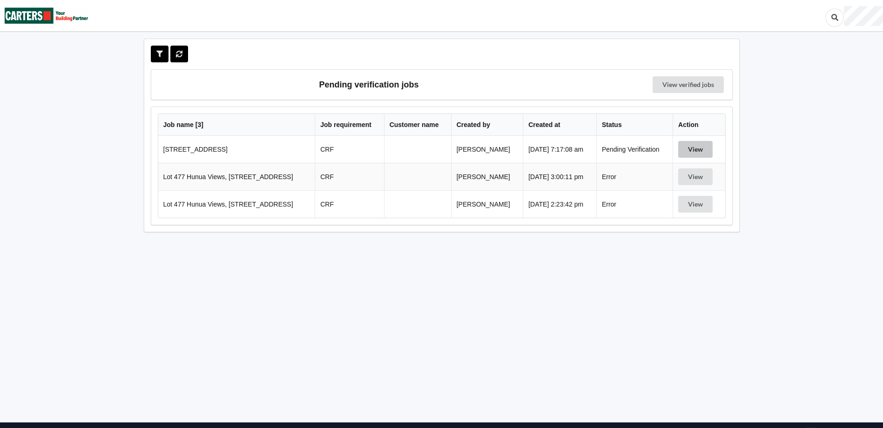
click at [693, 150] on button "View" at bounding box center [695, 149] width 34 height 17
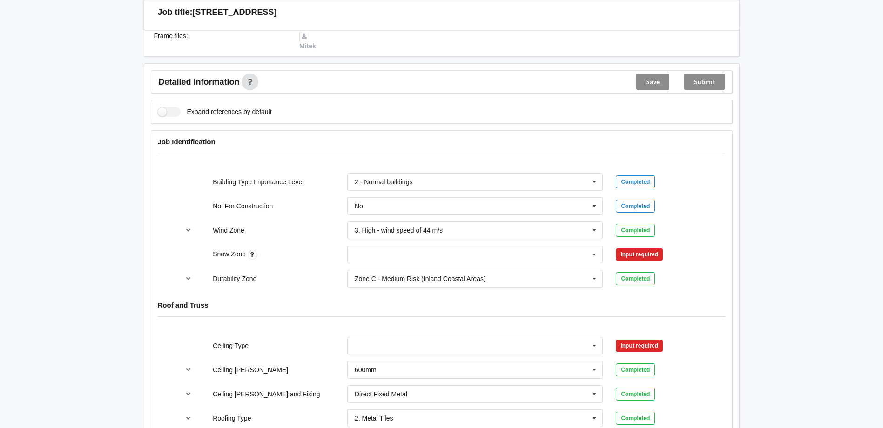
scroll to position [326, 0]
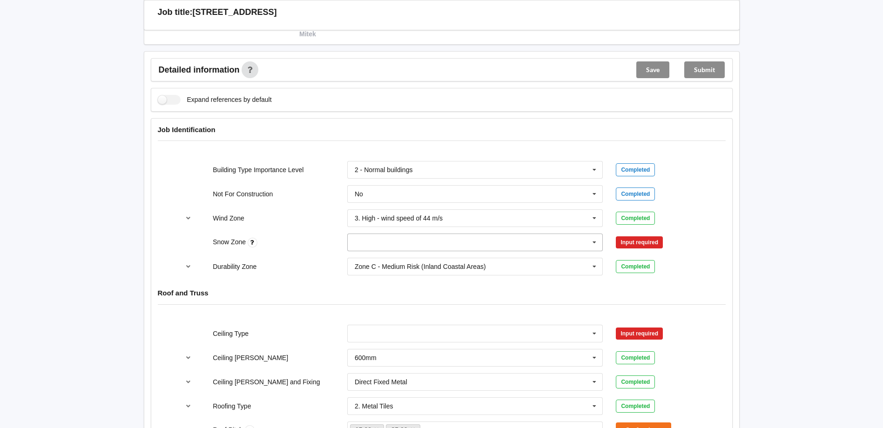
click at [596, 241] on icon at bounding box center [595, 242] width 14 height 17
click at [378, 260] on div "N0" at bounding box center [475, 259] width 255 height 17
click at [658, 242] on button "Confirm input" at bounding box center [643, 242] width 55 height 15
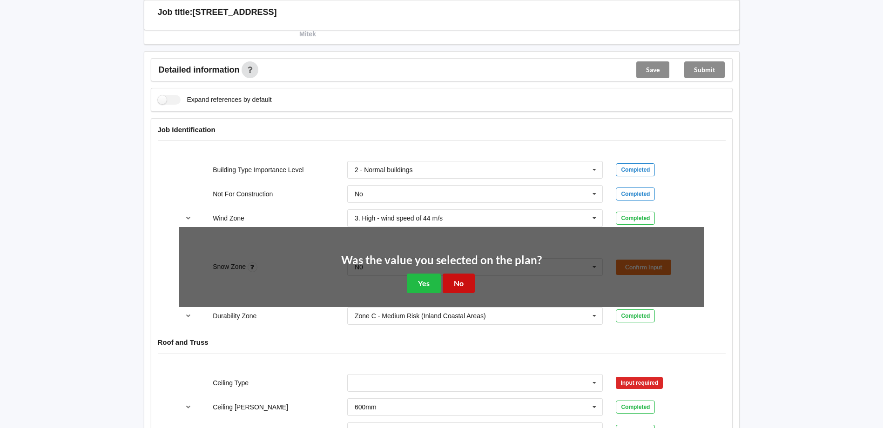
click at [458, 281] on button "No" at bounding box center [459, 283] width 32 height 19
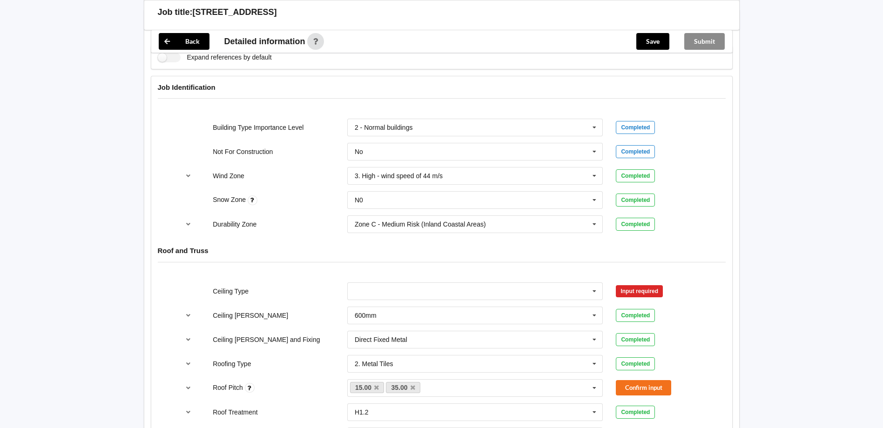
scroll to position [512, 0]
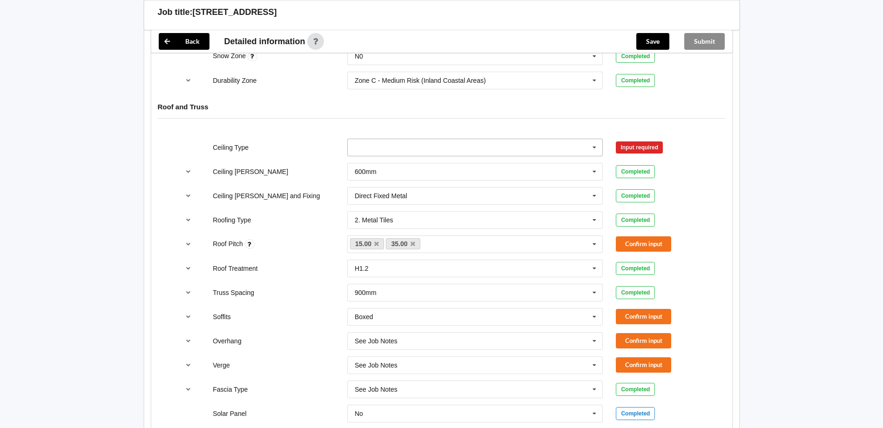
click at [598, 144] on icon at bounding box center [595, 147] width 14 height 17
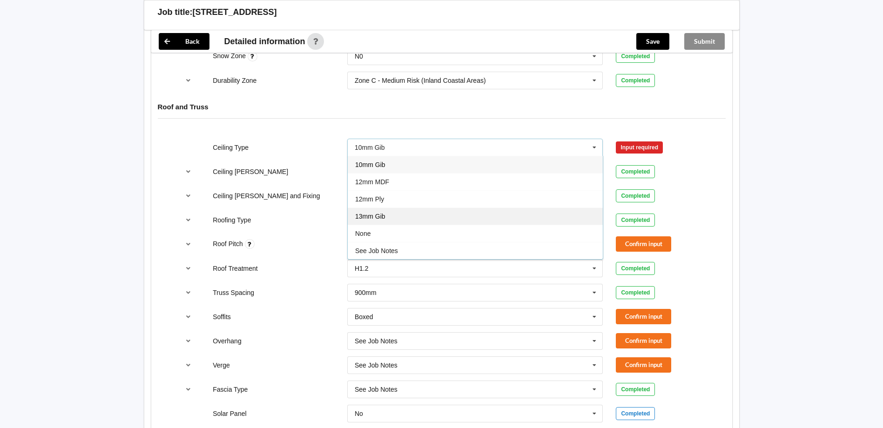
click at [381, 210] on div "13mm Gib" at bounding box center [475, 216] width 255 height 17
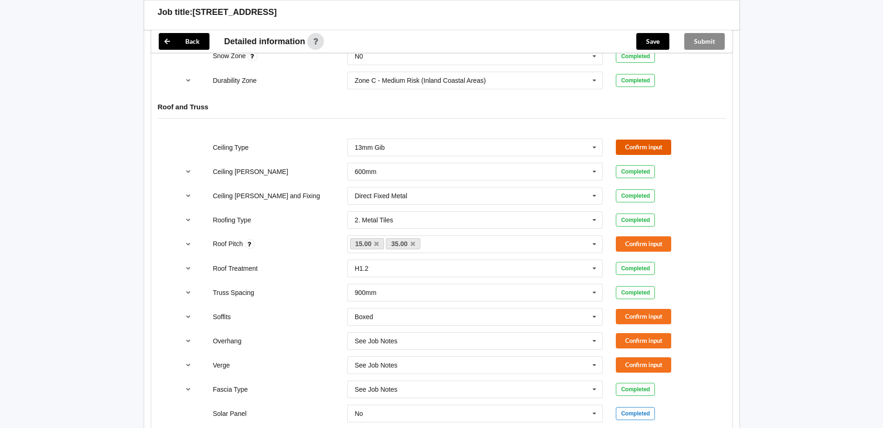
click at [634, 143] on button "Confirm input" at bounding box center [643, 147] width 55 height 15
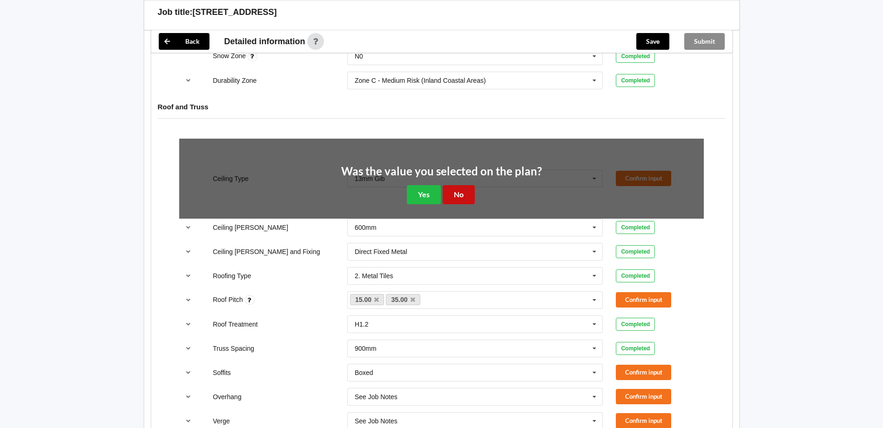
click at [465, 193] on button "No" at bounding box center [459, 194] width 32 height 19
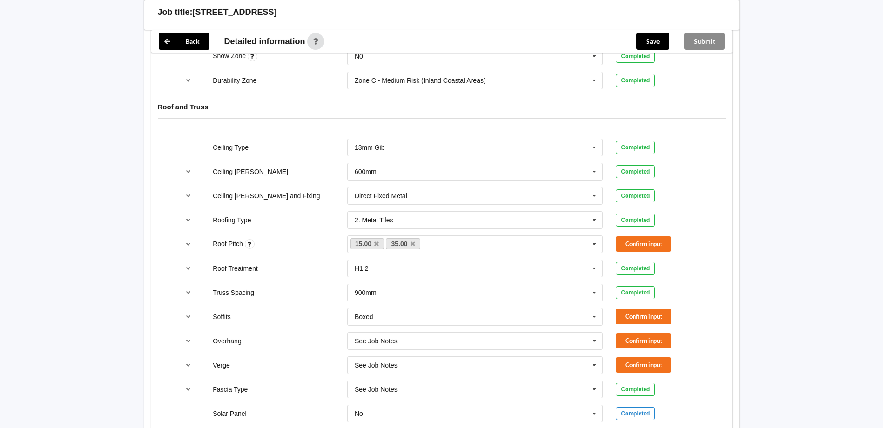
scroll to position [559, 0]
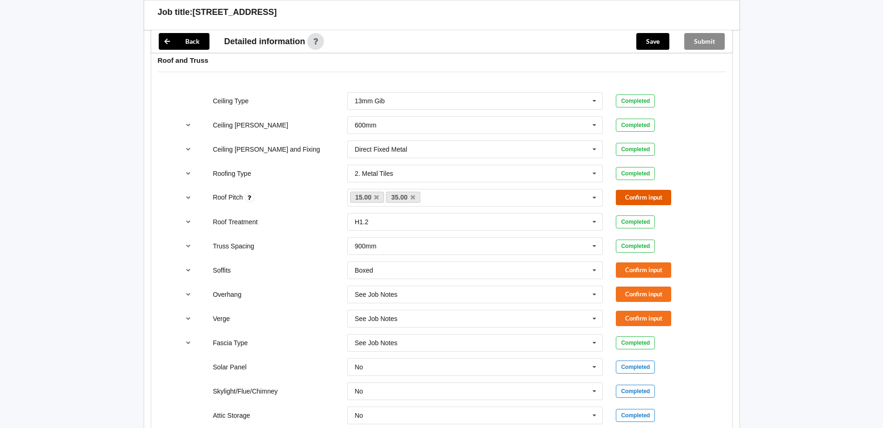
click at [637, 197] on button "Confirm input" at bounding box center [643, 197] width 55 height 15
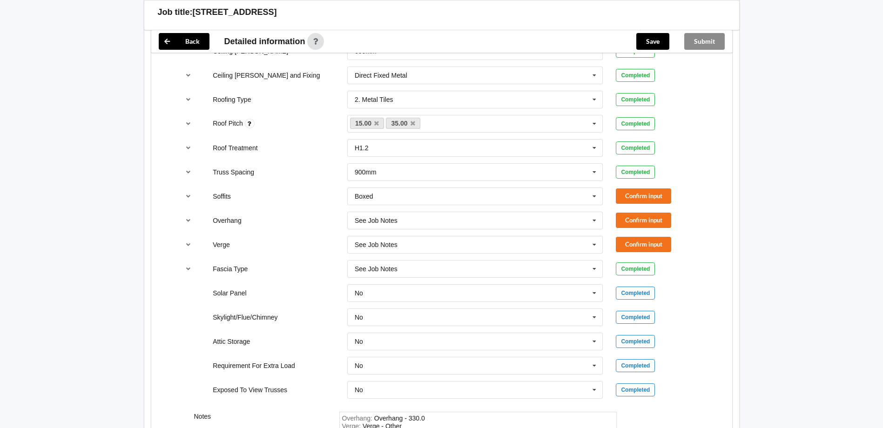
scroll to position [698, 0]
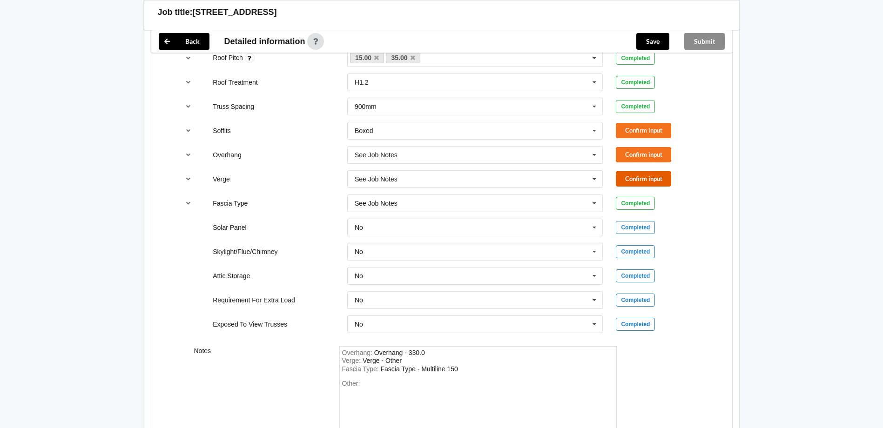
click at [662, 178] on button "Confirm input" at bounding box center [643, 178] width 55 height 15
click at [187, 131] on icon "reference-toggle" at bounding box center [188, 131] width 8 height 6
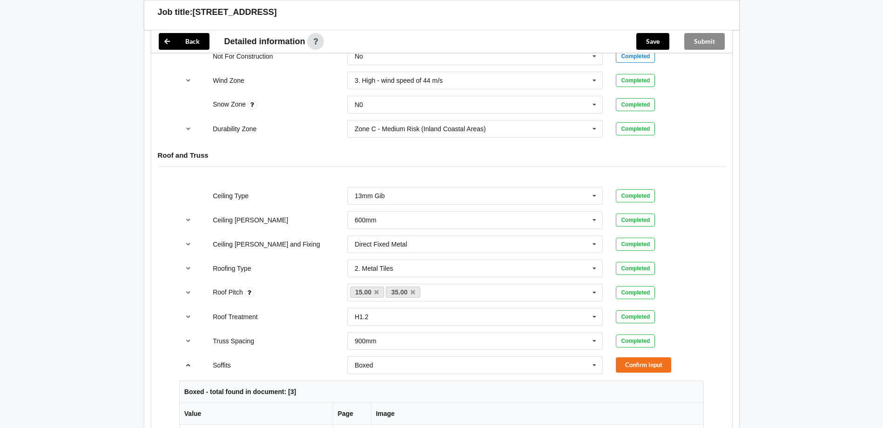
scroll to position [605, 0]
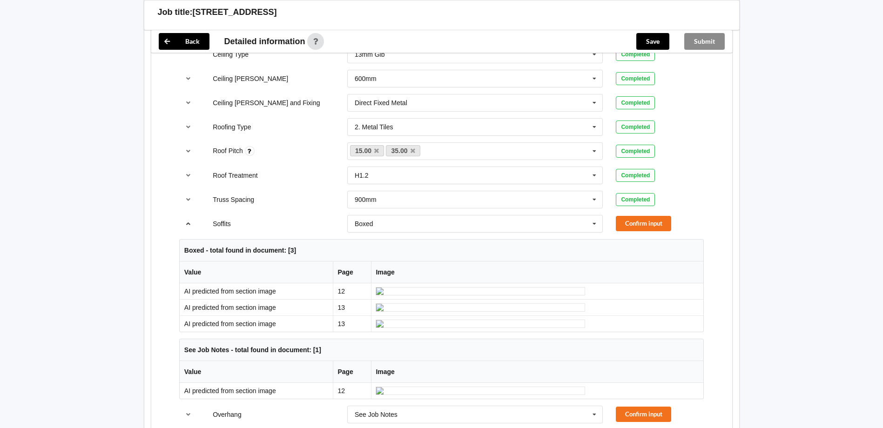
click at [188, 223] on icon "reference-toggle" at bounding box center [188, 224] width 8 height 6
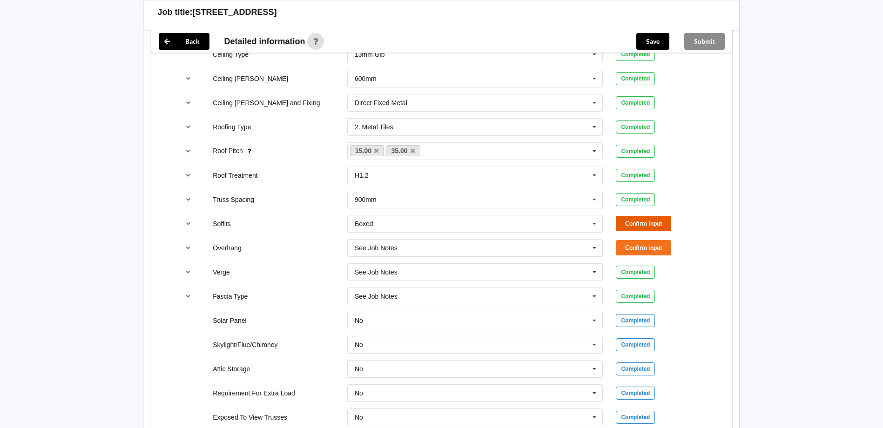
click at [640, 225] on button "Confirm input" at bounding box center [643, 223] width 55 height 15
click at [191, 247] on icon "reference-toggle" at bounding box center [188, 248] width 8 height 6
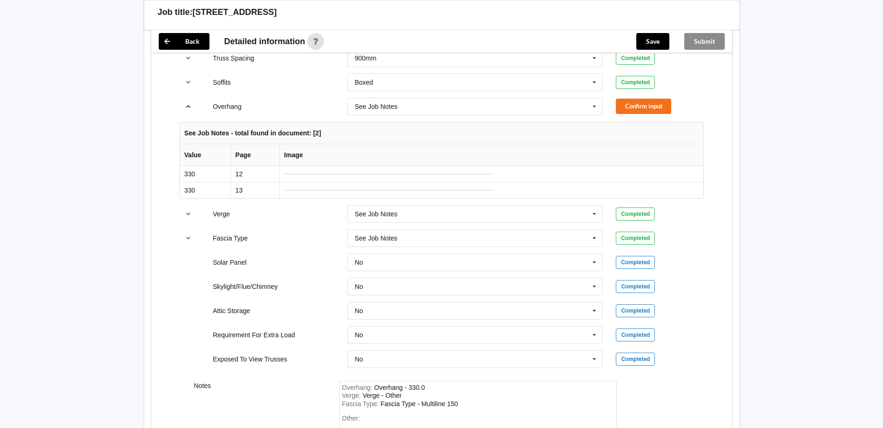
scroll to position [745, 0]
click at [188, 110] on icon "reference-toggle" at bounding box center [188, 108] width 8 height 6
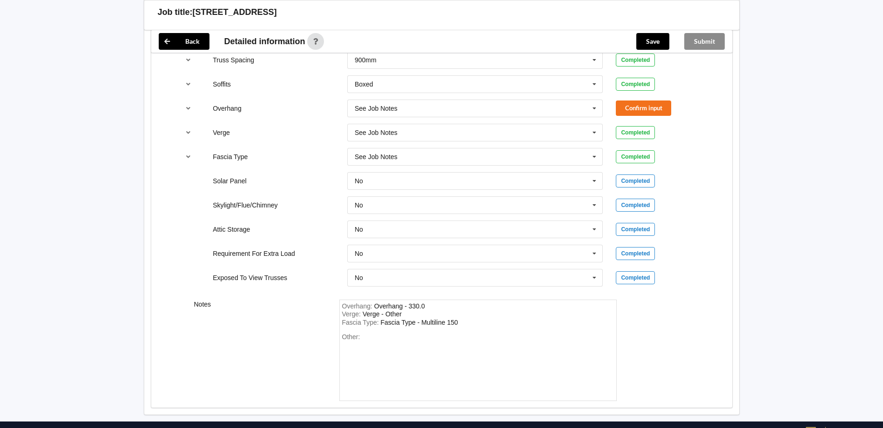
click at [674, 109] on div "Confirm input" at bounding box center [660, 108] width 88 height 15
click at [668, 108] on button "Confirm input" at bounding box center [643, 108] width 55 height 15
click at [657, 38] on button "Save" at bounding box center [652, 41] width 33 height 17
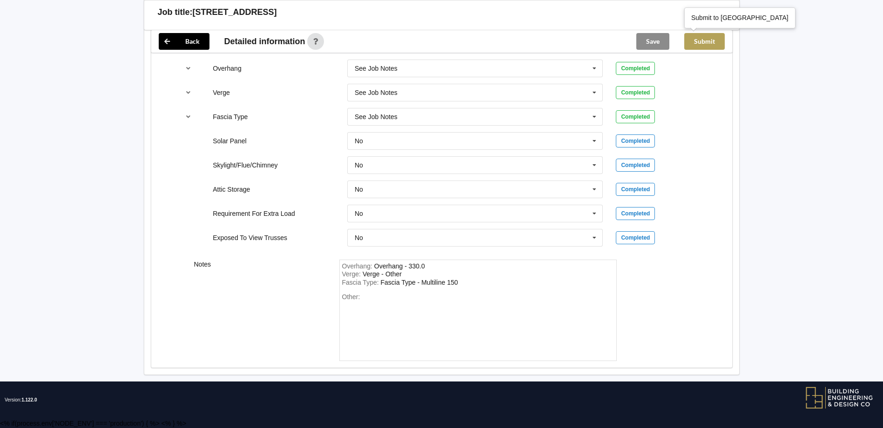
click at [710, 41] on button "Submit" at bounding box center [704, 41] width 41 height 17
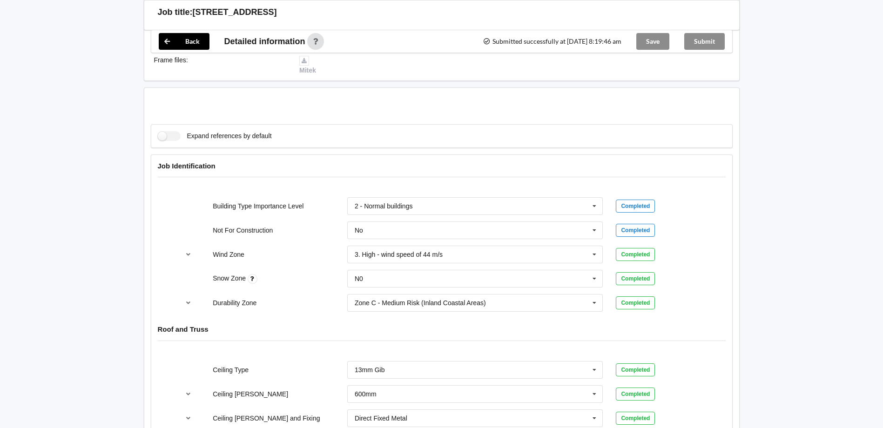
scroll to position [0, 0]
